Goal: Information Seeking & Learning: Learn about a topic

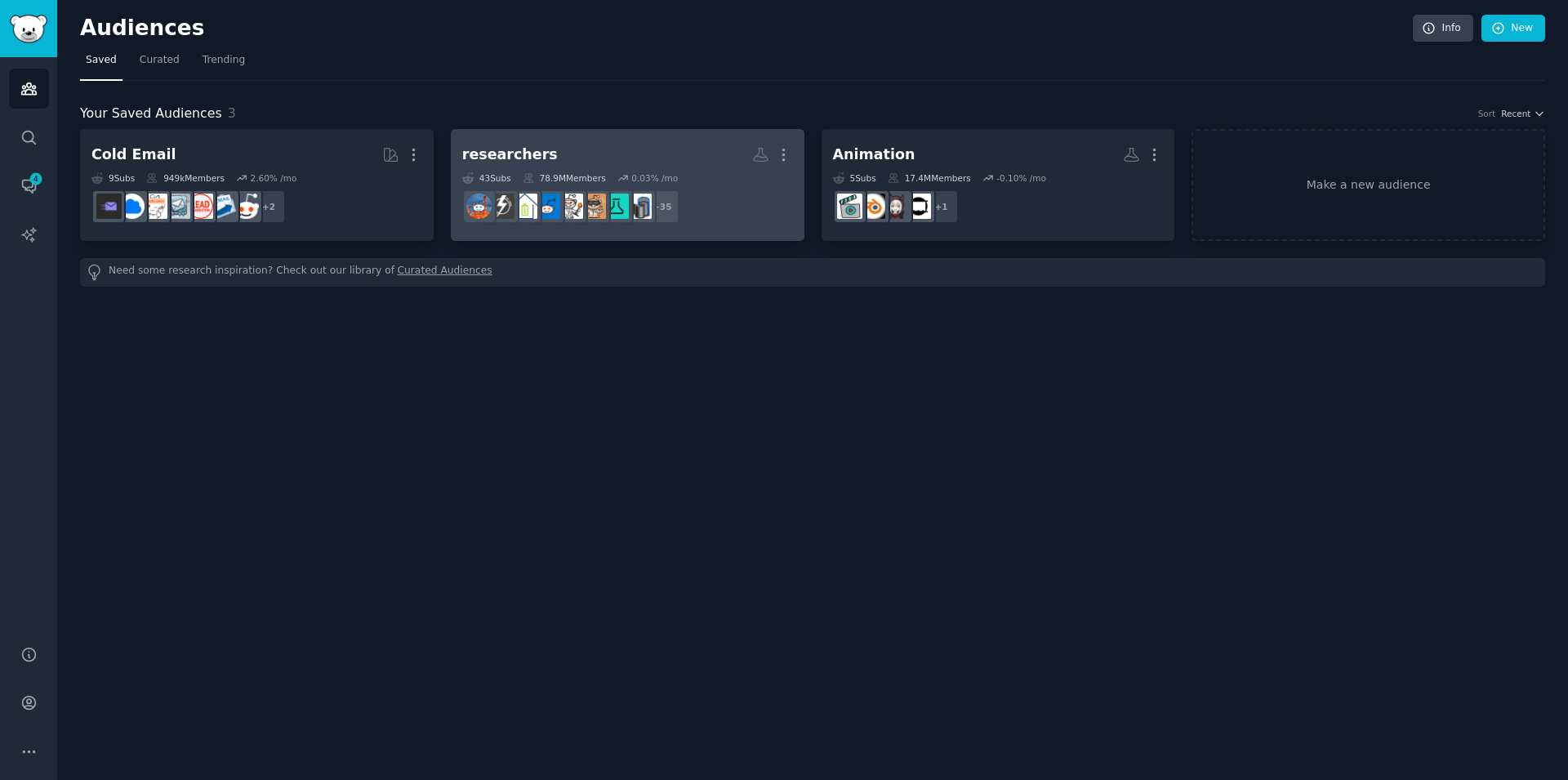
click at [616, 155] on h2 "researchers Custom Audience More" at bounding box center [628, 154] width 331 height 28
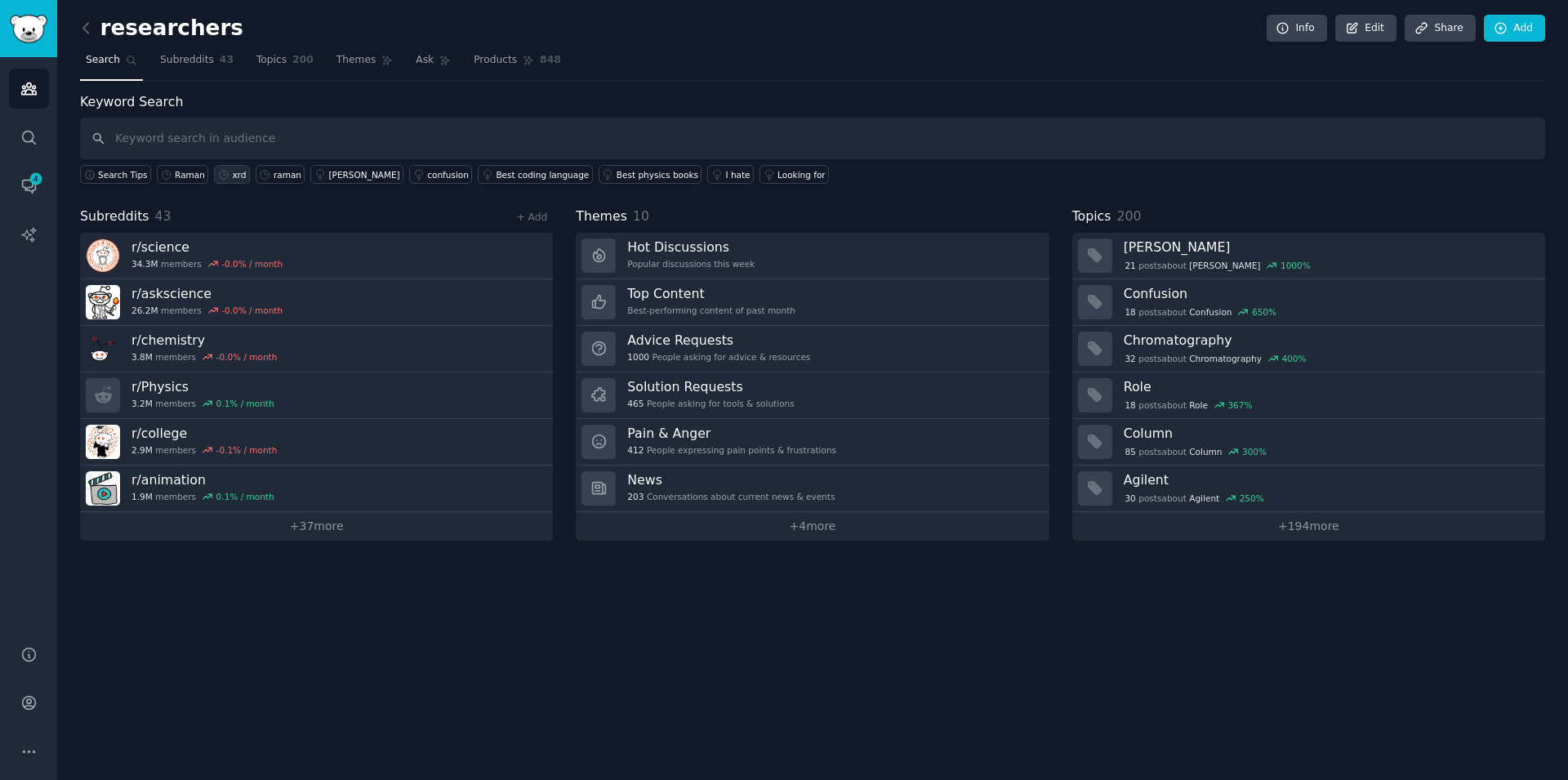
click at [232, 174] on div "xrd" at bounding box center [239, 174] width 14 height 11
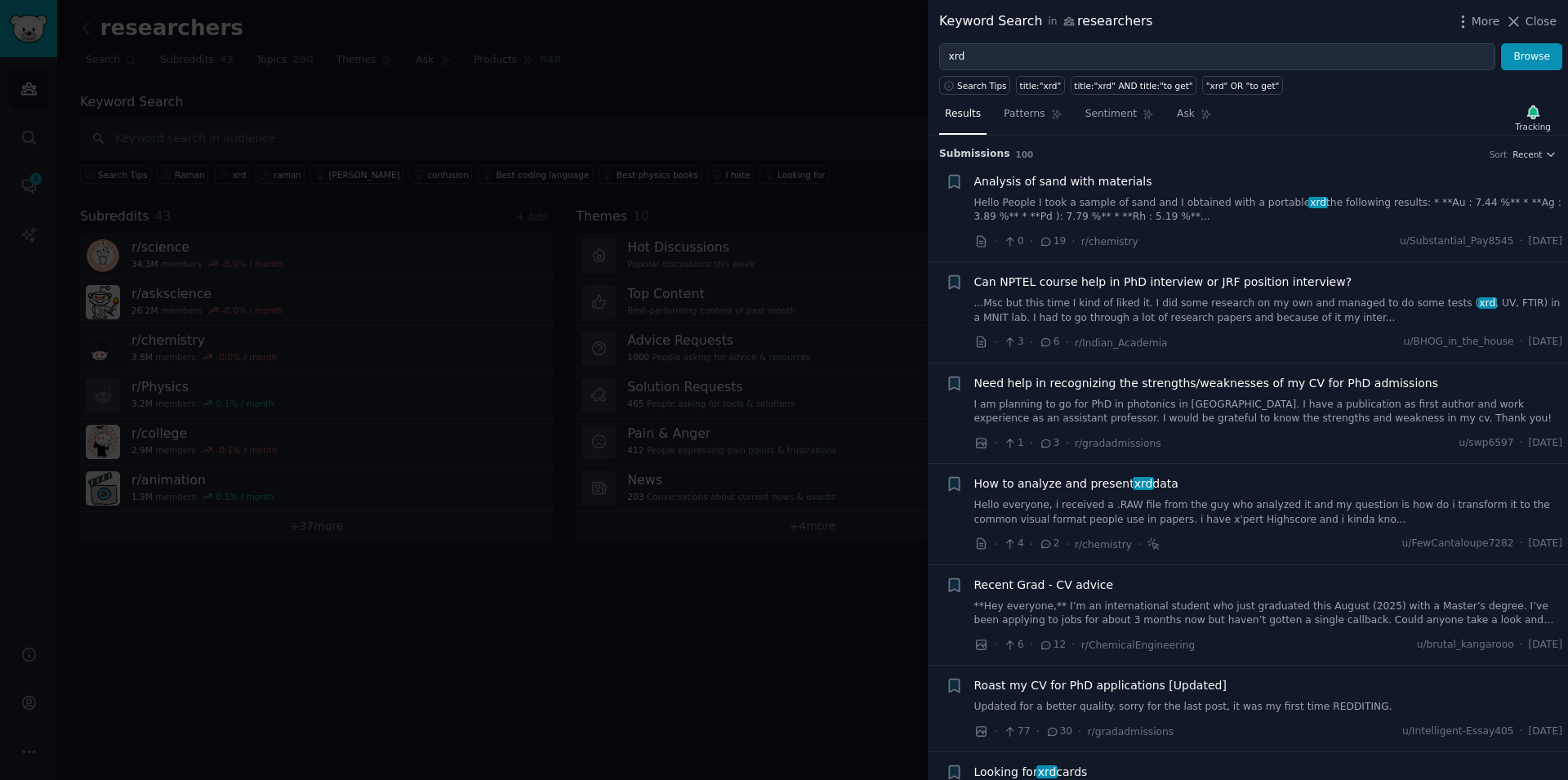
click at [1198, 209] on link "Hello People I took a sample of sand and I obtained with a portable xrd the fol…" at bounding box center [1268, 210] width 589 height 28
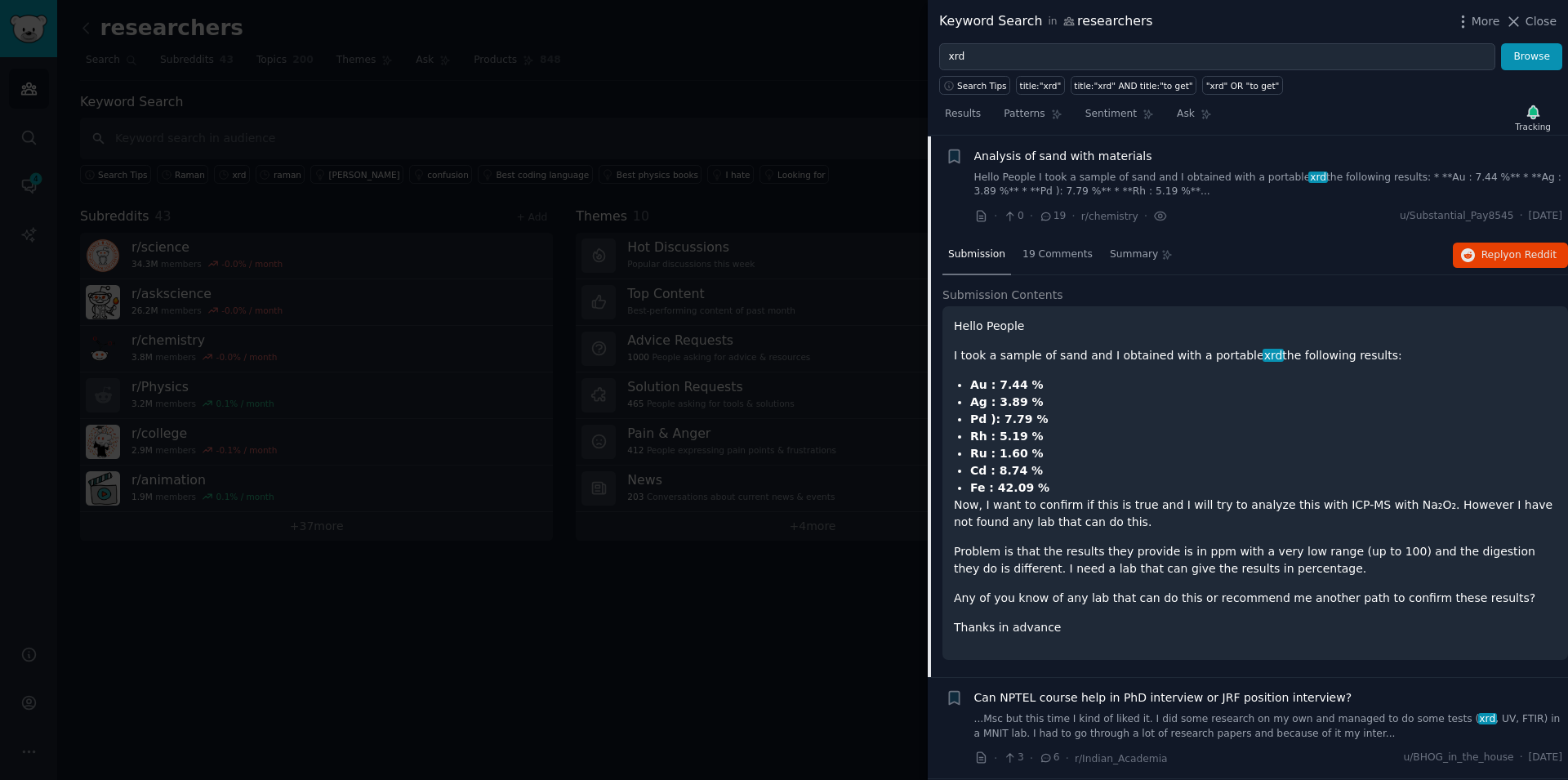
scroll to position [27, 0]
click at [1048, 251] on span "19 Comments" at bounding box center [1058, 254] width 70 height 15
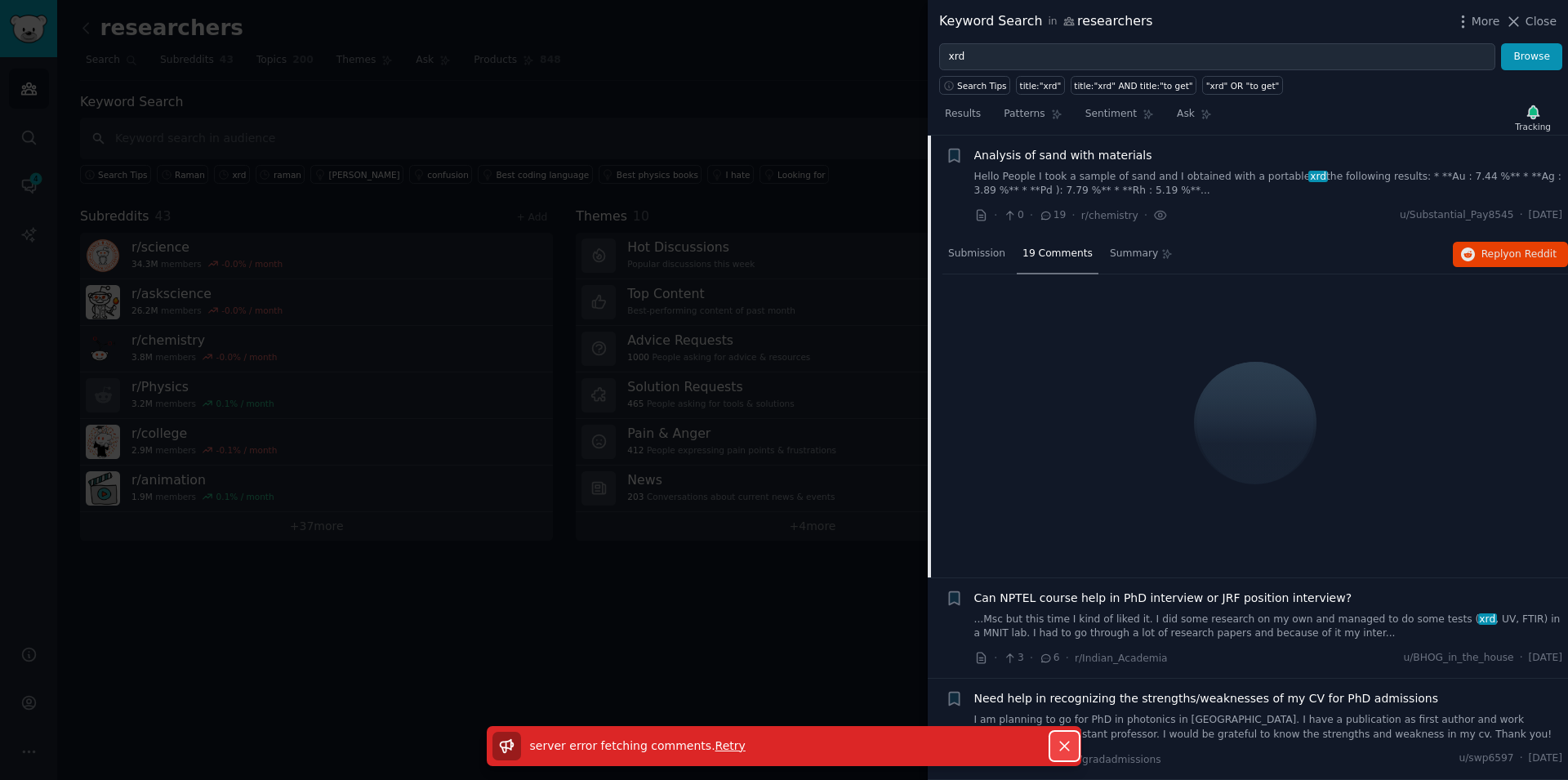
click at [1065, 744] on icon "button" at bounding box center [1065, 746] width 17 height 17
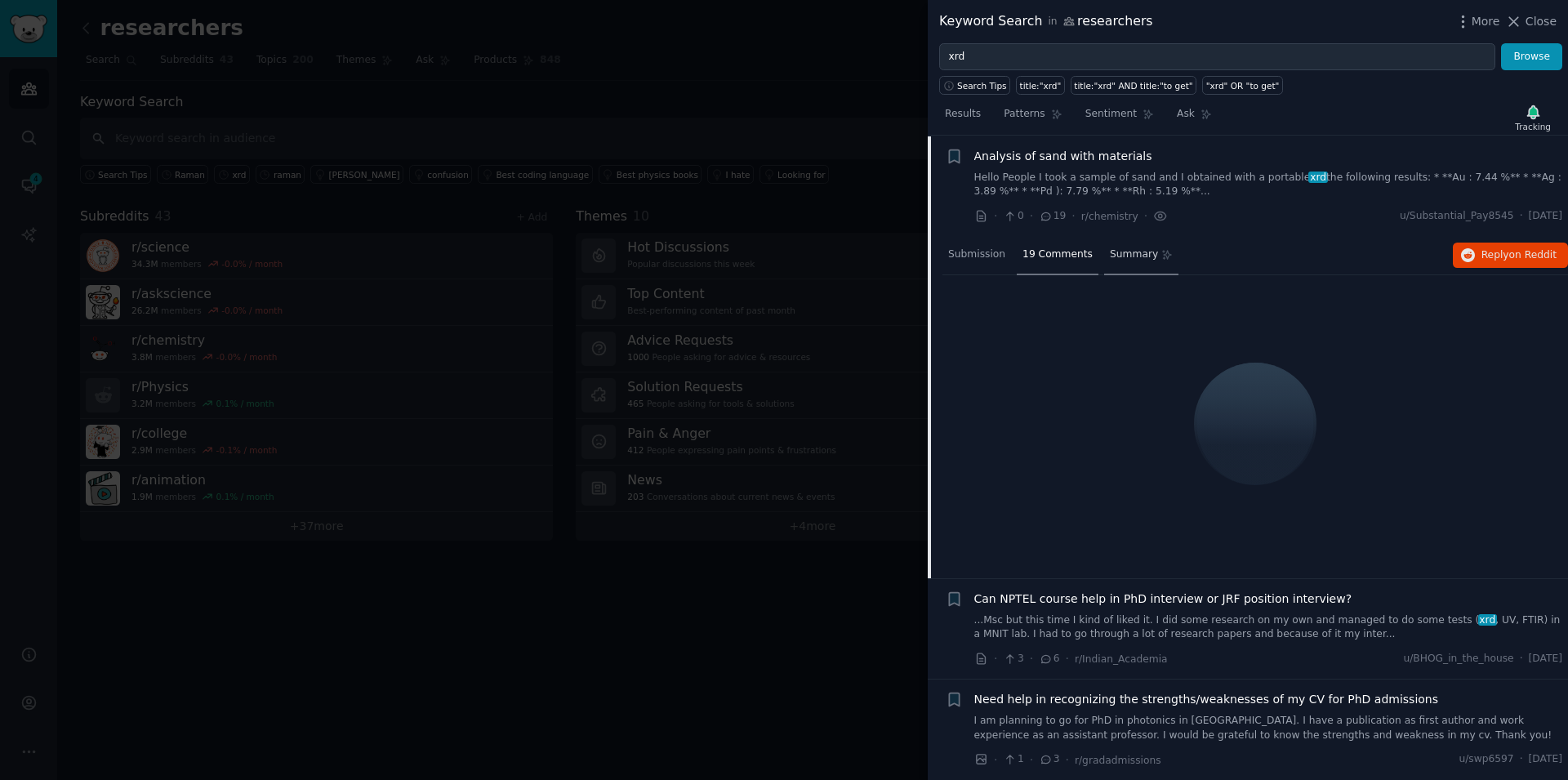
click at [1110, 251] on span "Summary" at bounding box center [1134, 255] width 48 height 15
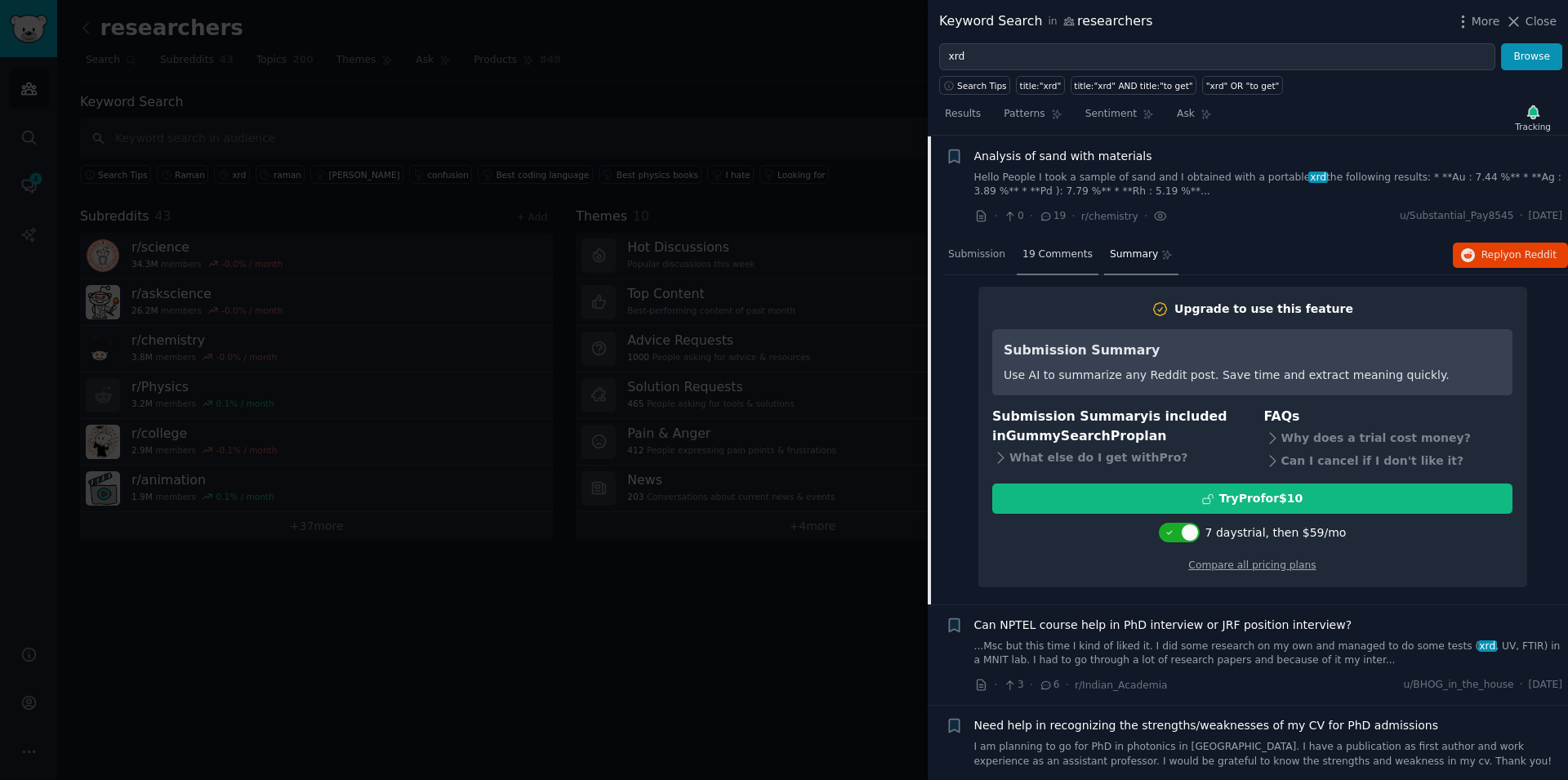
scroll to position [27, 0]
click at [1048, 262] on div "19 Comments" at bounding box center [1058, 254] width 82 height 39
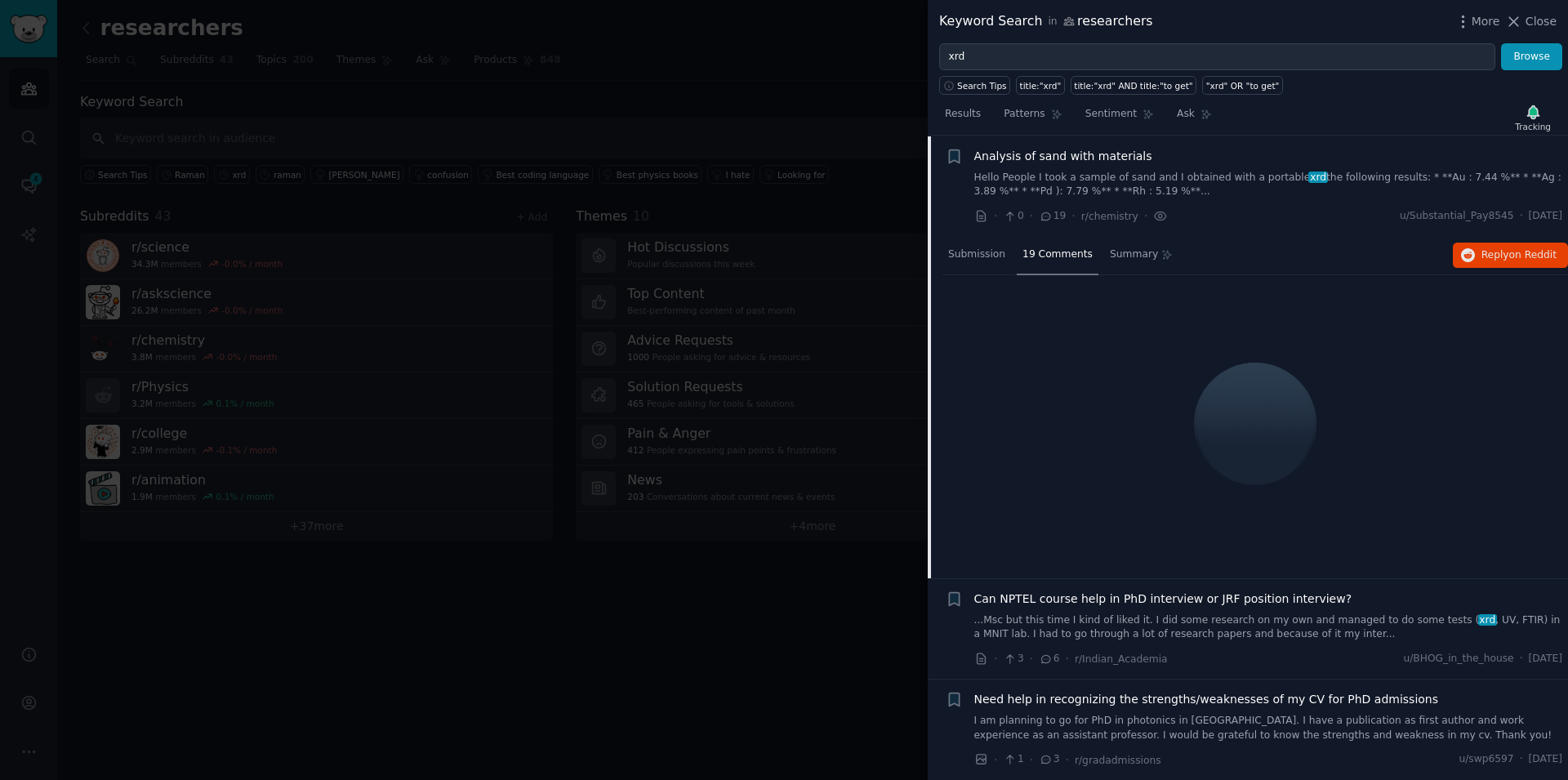
click at [1304, 624] on link "...Msc but this time I kind of liked it. I did some research on my own and mana…" at bounding box center [1268, 627] width 589 height 28
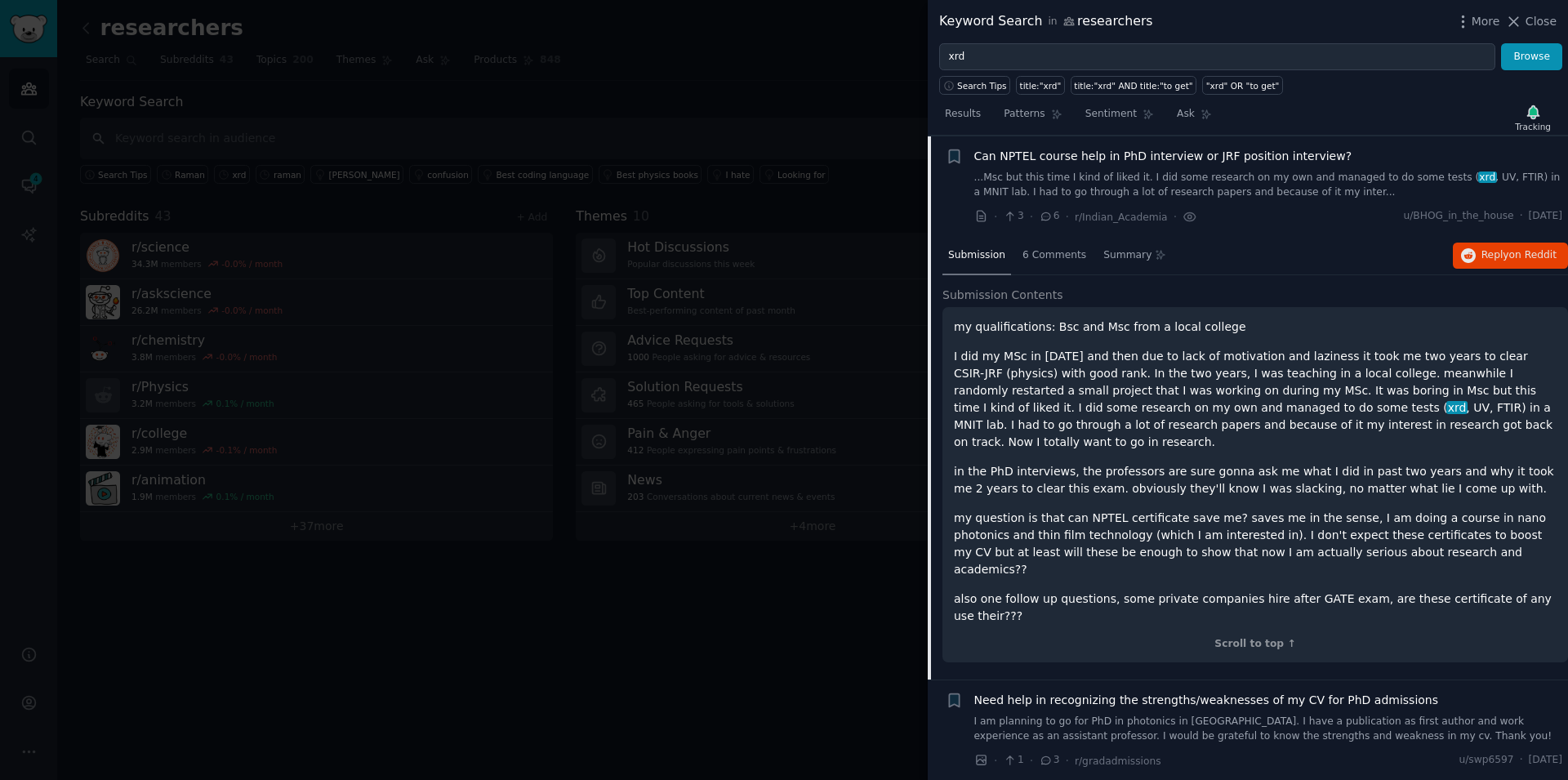
scroll to position [127, 0]
click at [1052, 244] on div "6 Comments" at bounding box center [1054, 255] width 75 height 39
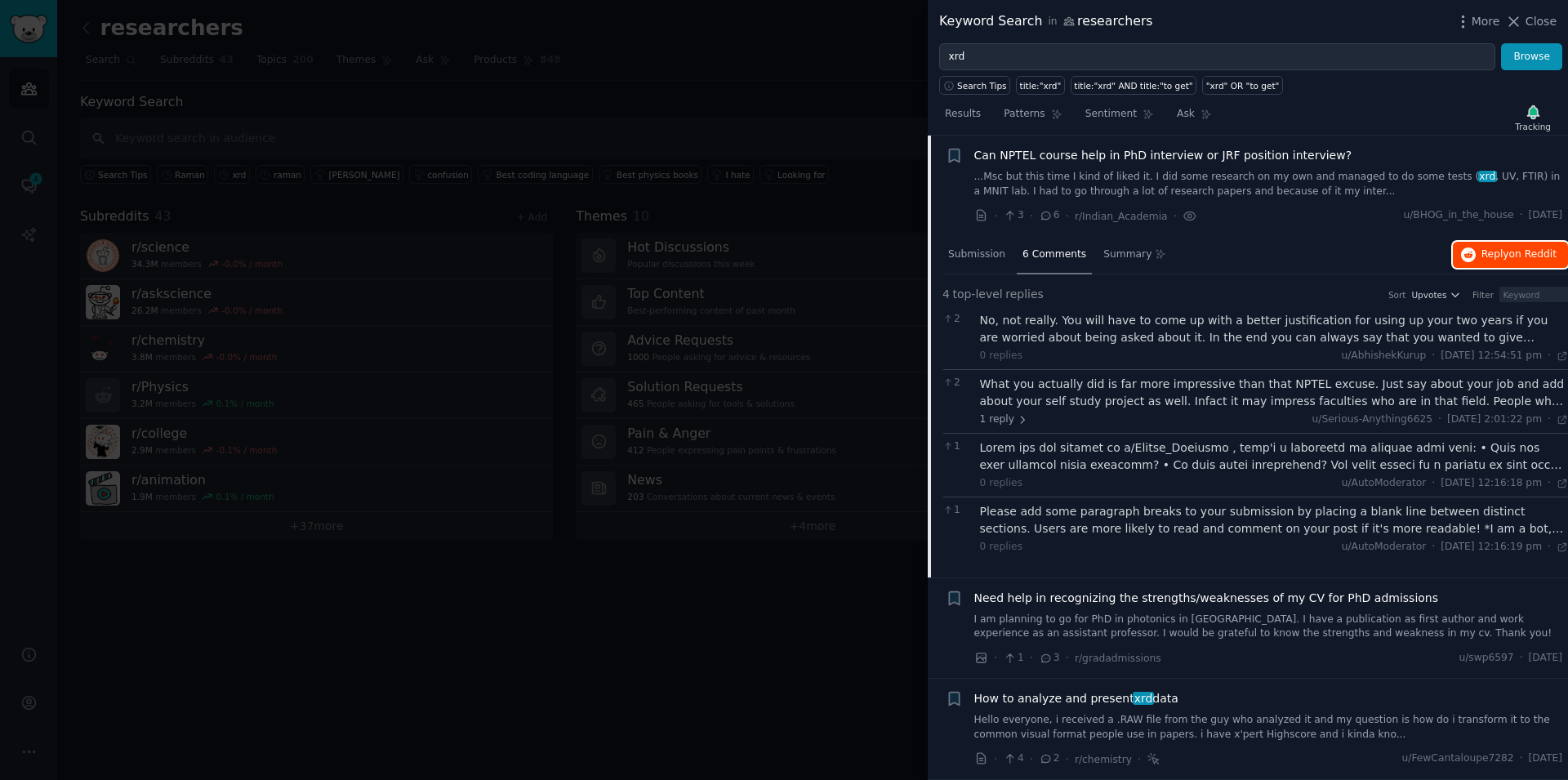
click at [1509, 256] on span "on Reddit" at bounding box center [1533, 254] width 47 height 11
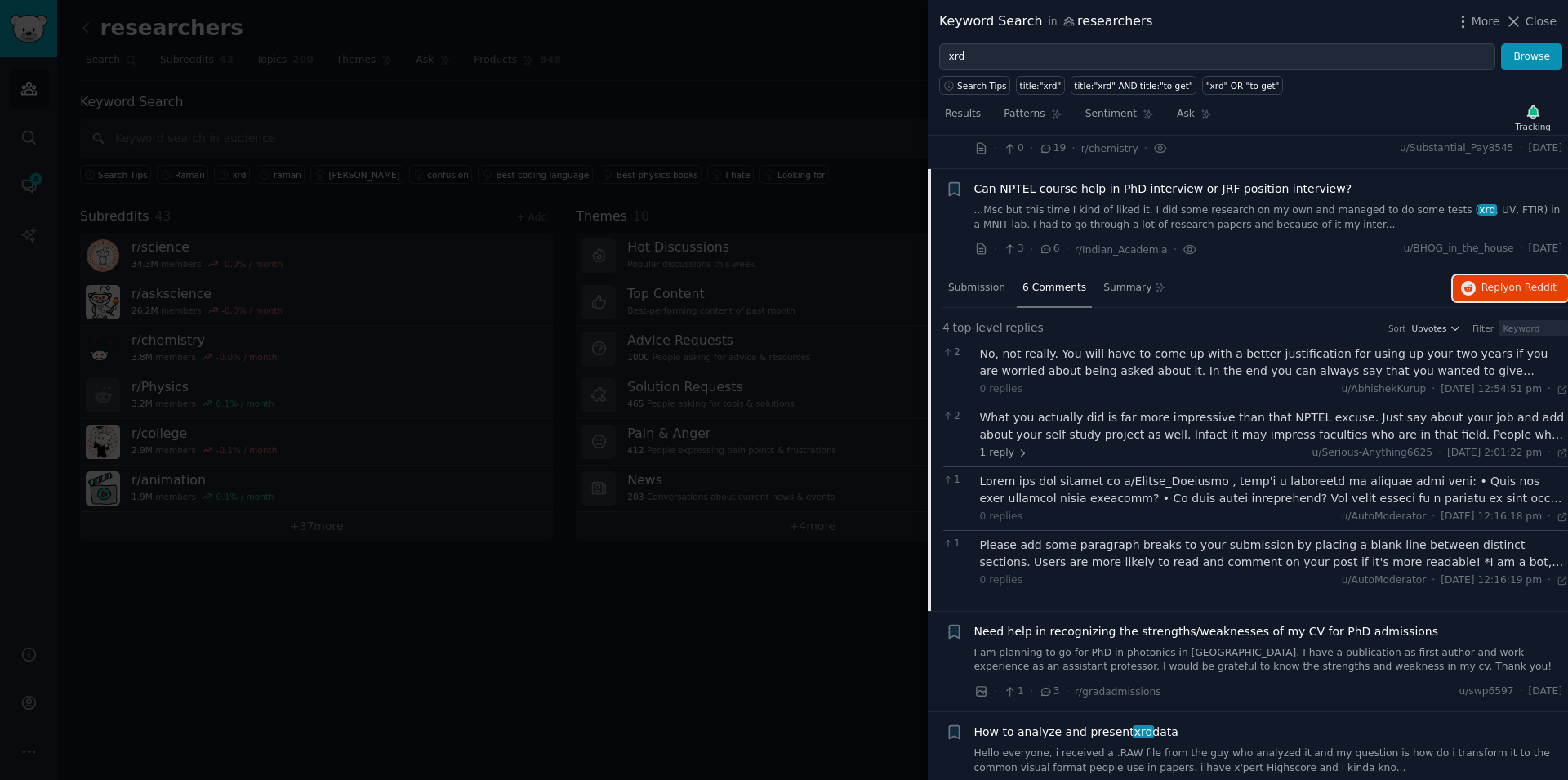
scroll to position [0, 0]
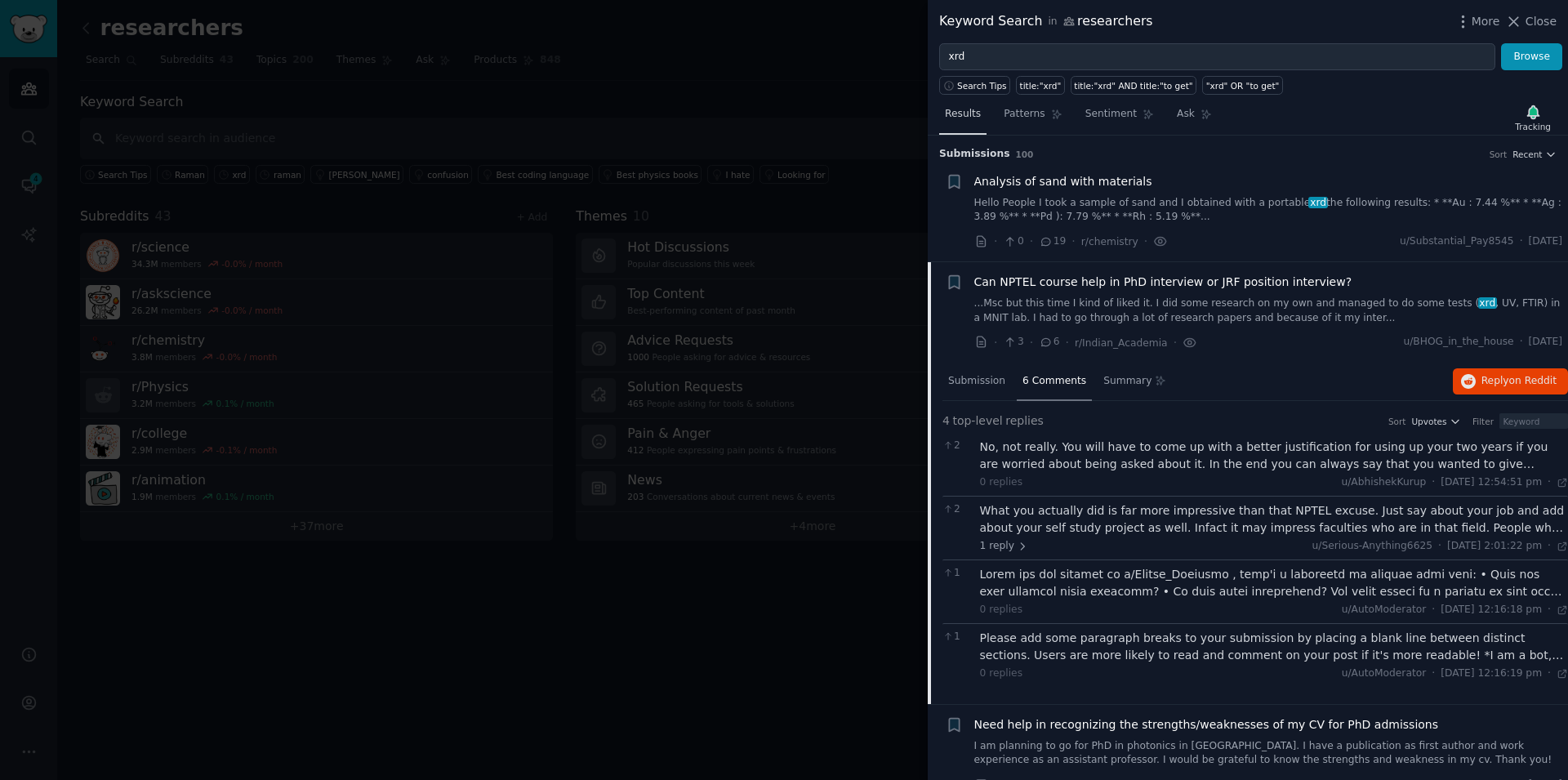
click at [975, 121] on link "Results" at bounding box center [963, 118] width 47 height 33
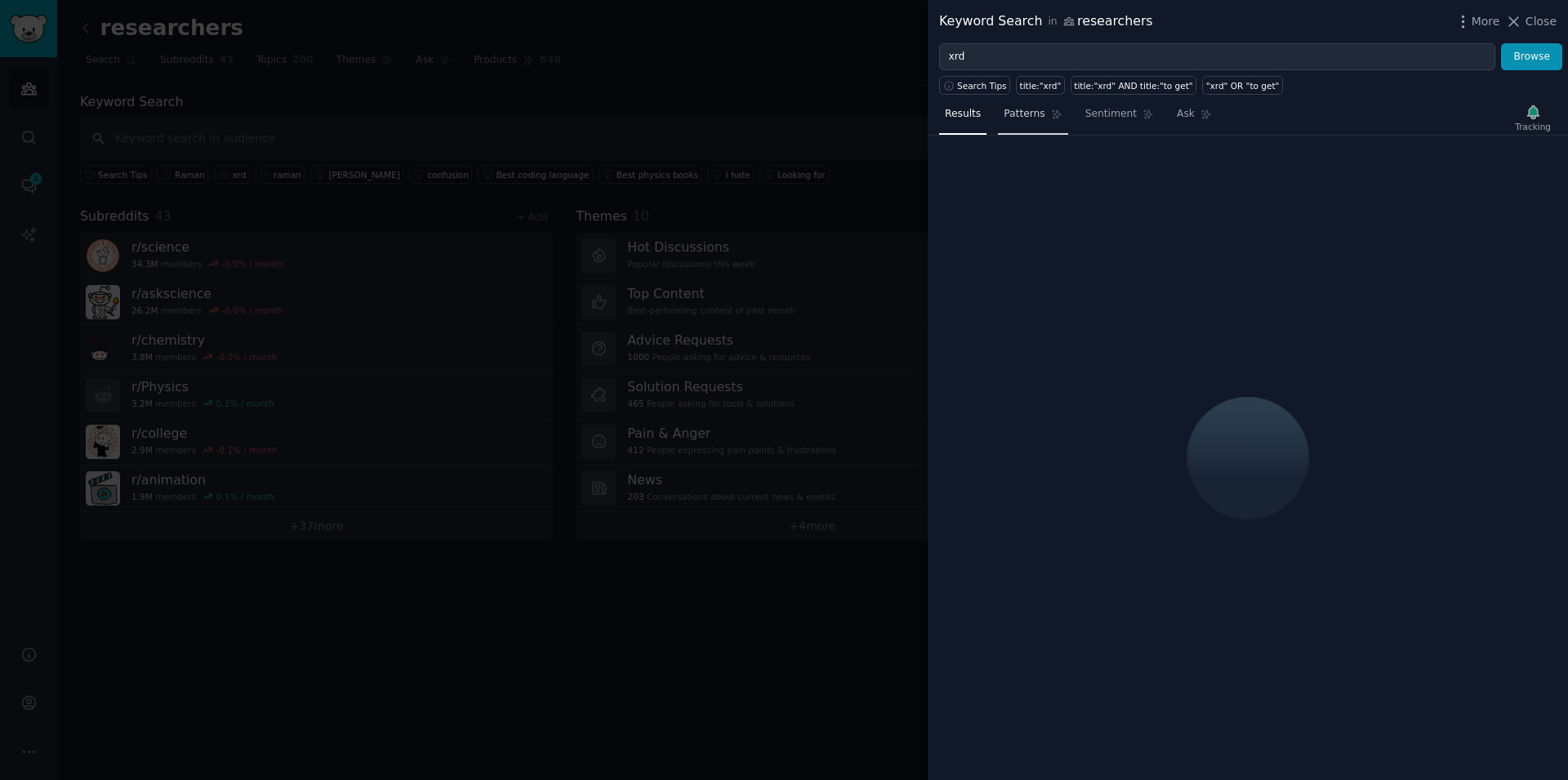
click at [1013, 115] on span "Patterns" at bounding box center [1024, 115] width 41 height 15
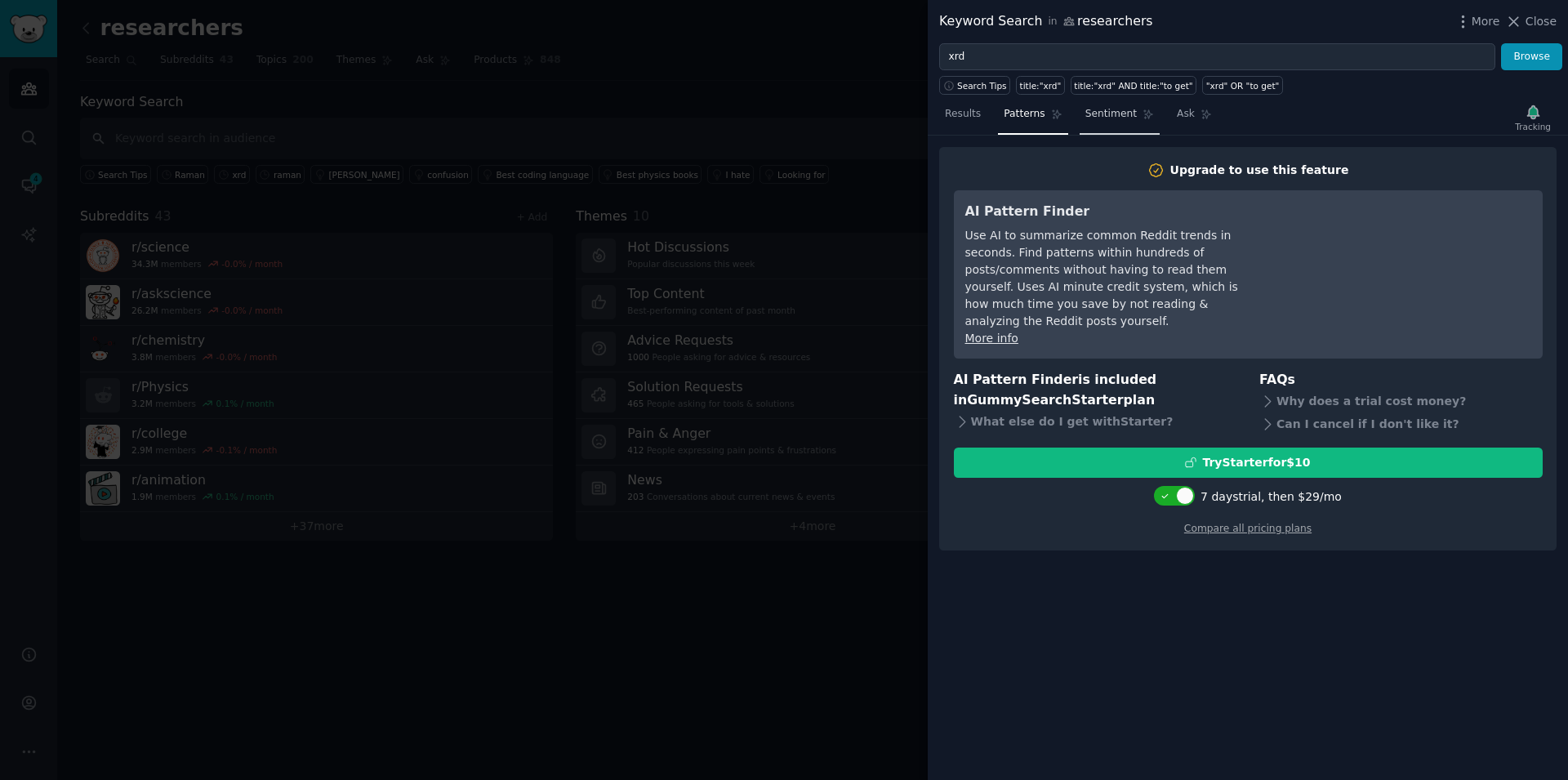
click at [1085, 113] on span "Sentiment" at bounding box center [1111, 115] width 51 height 15
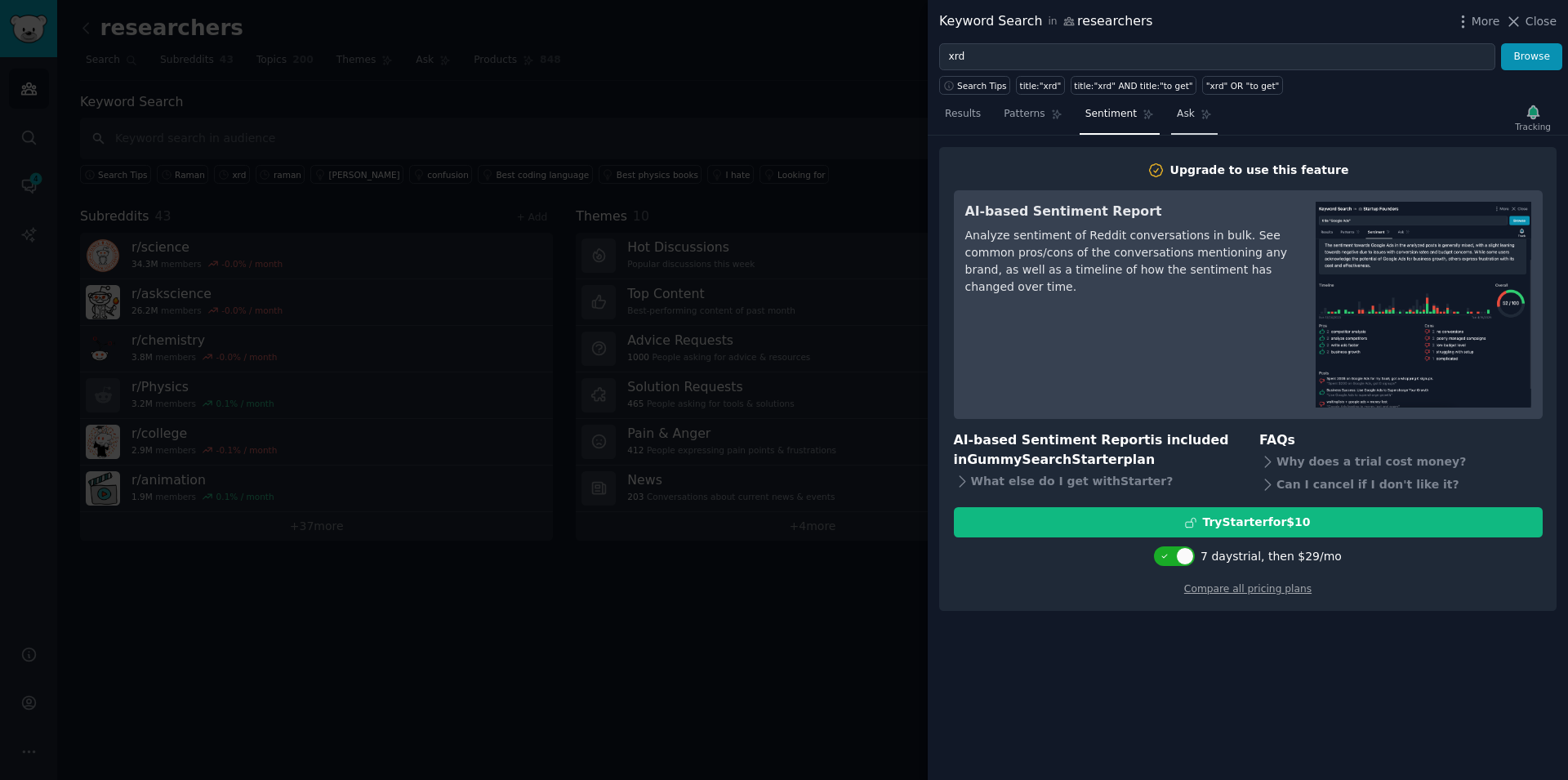
click at [1177, 114] on span "Ask" at bounding box center [1186, 115] width 18 height 15
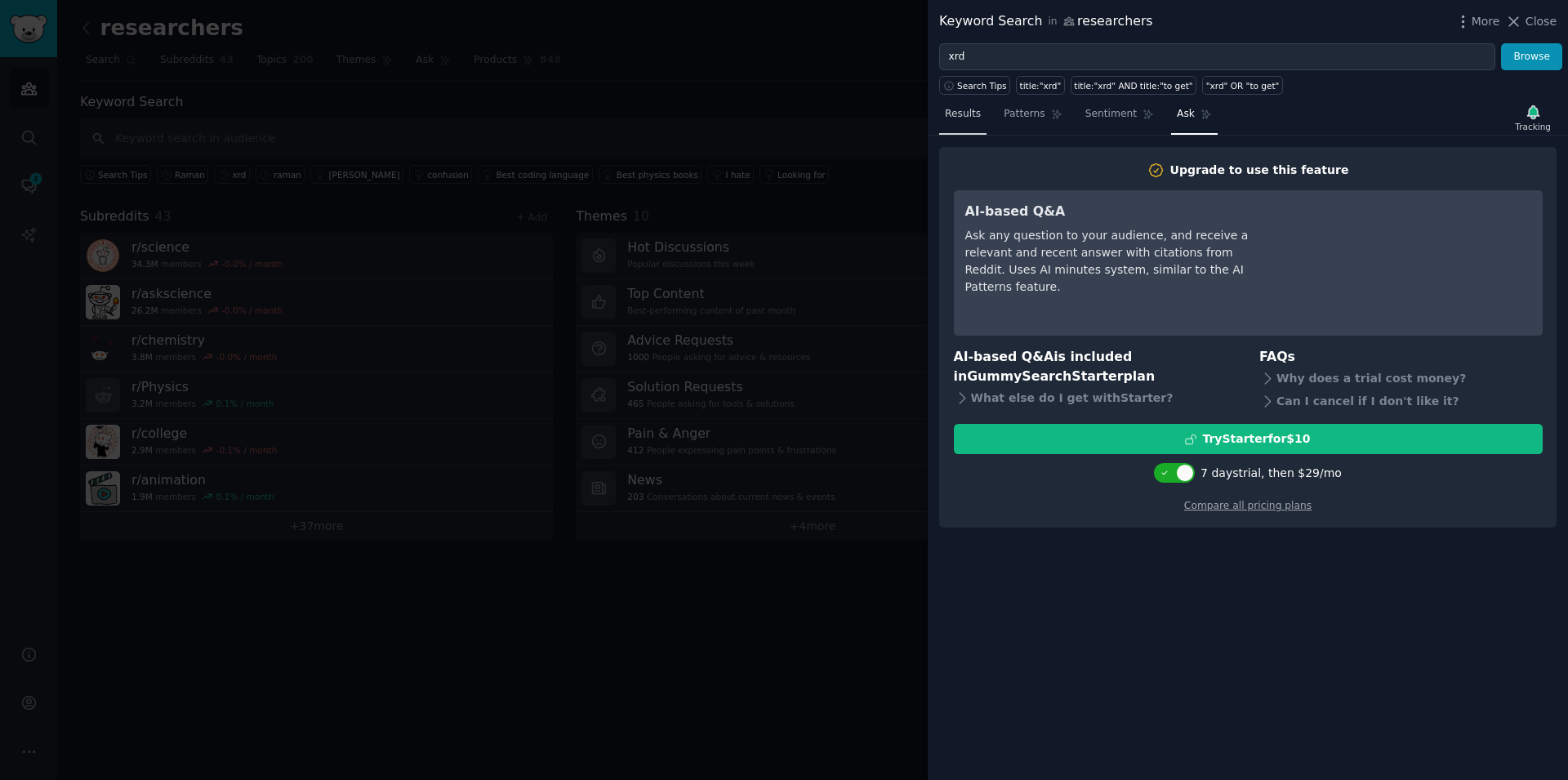
click at [960, 116] on span "Results" at bounding box center [963, 115] width 36 height 15
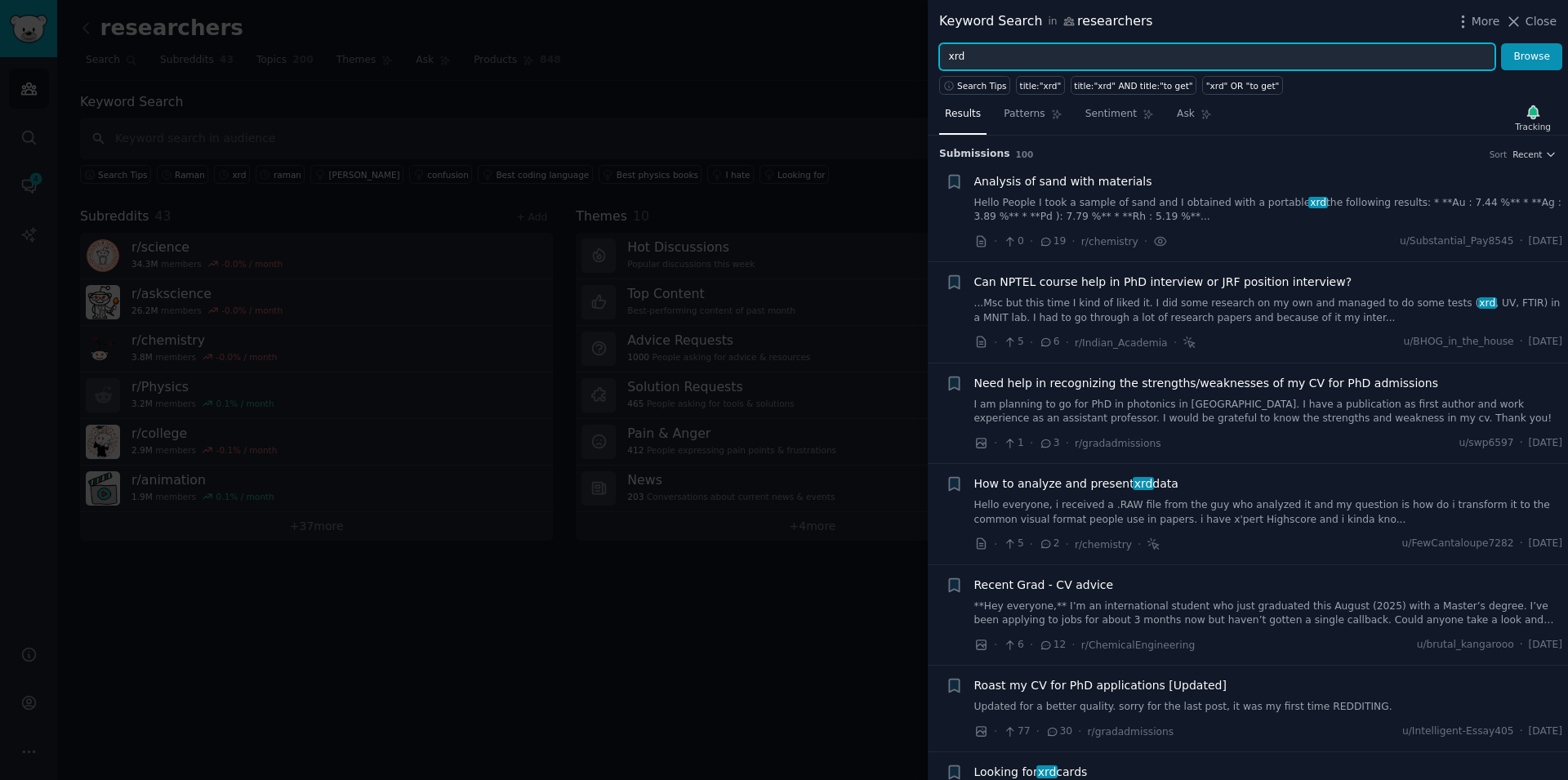
click at [1013, 53] on input "xrd" at bounding box center [1217, 57] width 556 height 27
type input "raman"
click at [1502, 44] on button "Browse" at bounding box center [1532, 57] width 62 height 27
